Goal: Complete application form

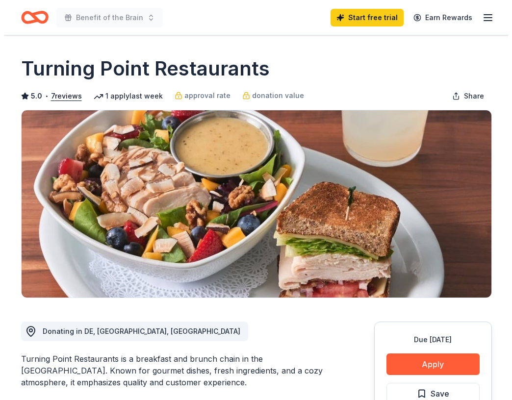
scroll to position [245, 0]
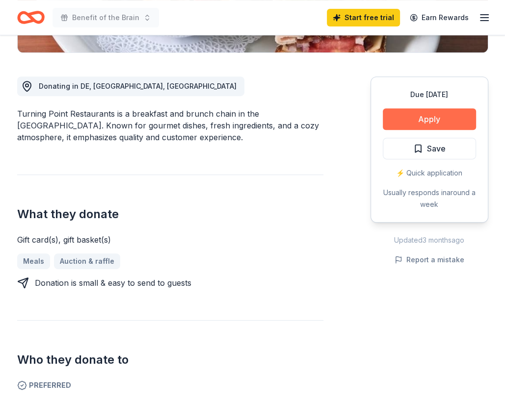
click at [435, 116] on button "Apply" at bounding box center [429, 119] width 93 height 22
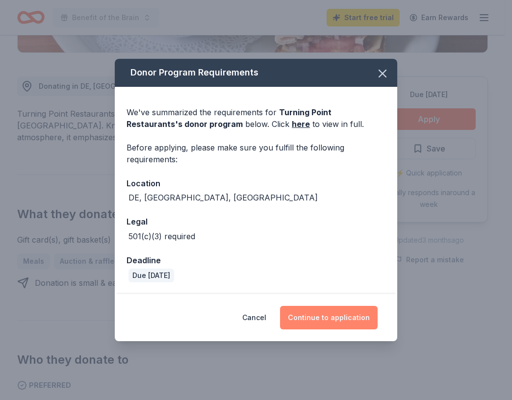
click at [329, 317] on button "Continue to application" at bounding box center [329, 318] width 98 height 24
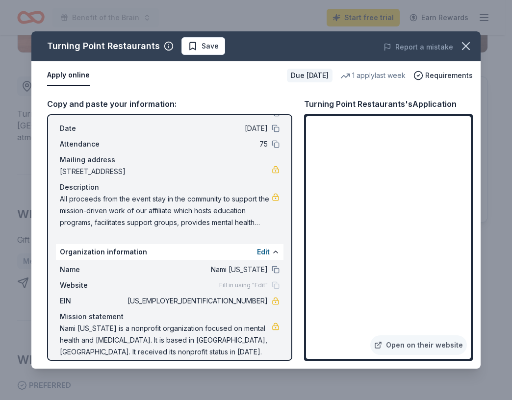
scroll to position [0, 0]
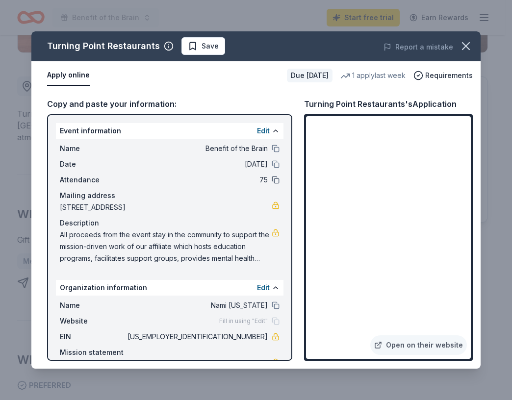
click at [272, 180] on button at bounding box center [276, 180] width 8 height 8
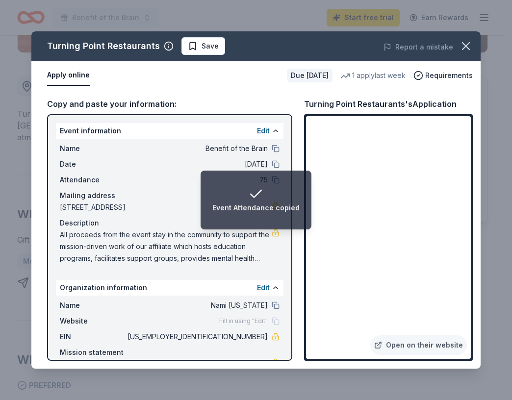
click at [196, 219] on div "Description" at bounding box center [170, 223] width 220 height 12
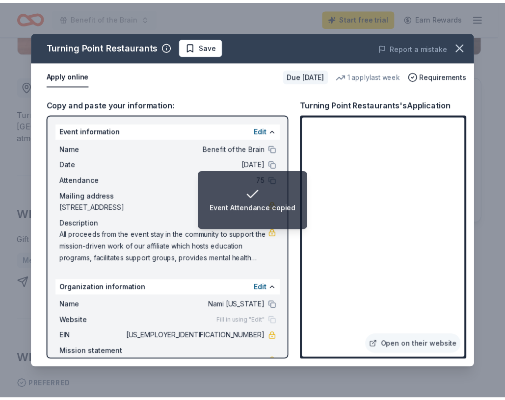
scroll to position [45, 0]
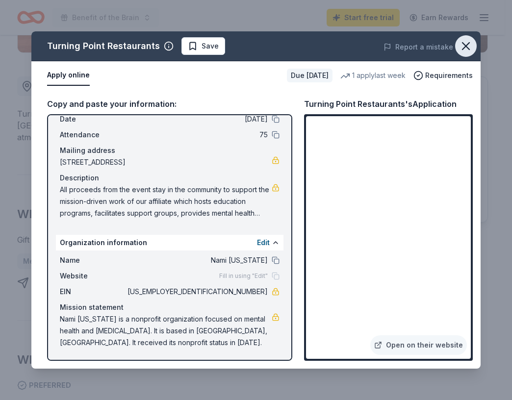
click at [471, 44] on icon "button" at bounding box center [466, 46] width 14 height 14
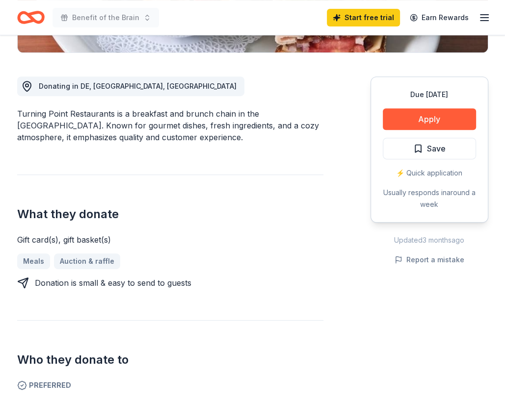
click at [483, 16] on icon "button" at bounding box center [484, 18] width 12 height 12
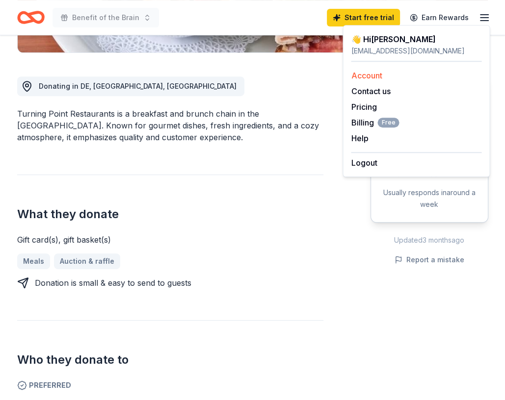
click at [375, 74] on link "Account" at bounding box center [366, 76] width 31 height 10
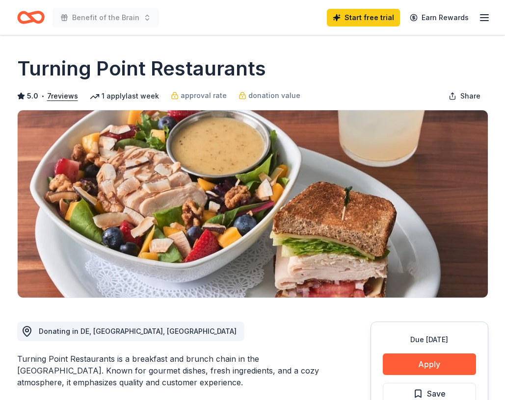
scroll to position [245, 0]
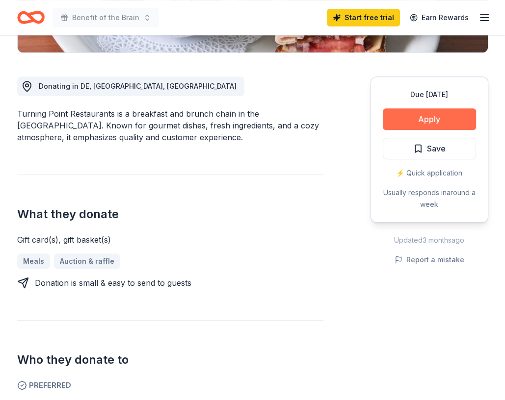
click at [434, 115] on button "Apply" at bounding box center [429, 119] width 93 height 22
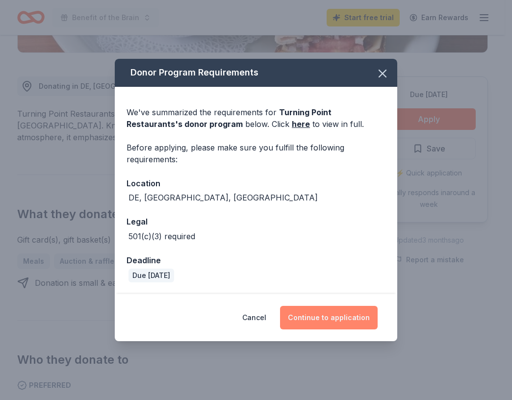
click at [332, 316] on button "Continue to application" at bounding box center [329, 318] width 98 height 24
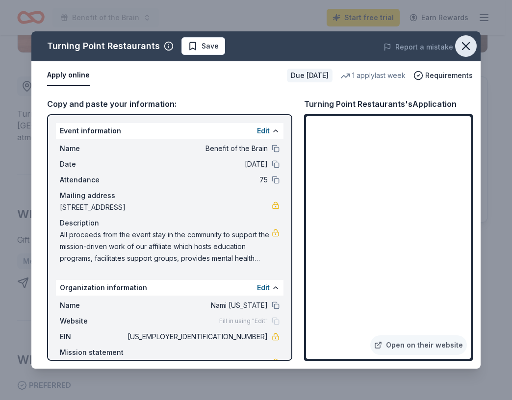
click at [464, 47] on icon "button" at bounding box center [466, 46] width 14 height 14
